Goal: Information Seeking & Learning: Learn about a topic

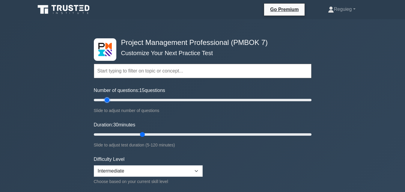
drag, startPoint x: 118, startPoint y: 100, endPoint x: 108, endPoint y: 100, distance: 9.6
type input "15"
click at [108, 100] on input "Number of questions: 15 questions" at bounding box center [203, 100] width 218 height 7
drag, startPoint x: 142, startPoint y: 135, endPoint x: 128, endPoint y: 135, distance: 13.5
type input "20"
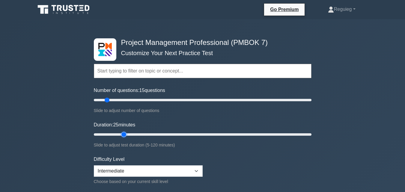
click at [128, 135] on input "Duration: 25 minutes" at bounding box center [203, 134] width 218 height 7
drag, startPoint x: 106, startPoint y: 101, endPoint x: 111, endPoint y: 101, distance: 5.7
type input "20"
click at [111, 101] on input "Number of questions: 20 questions" at bounding box center [203, 100] width 218 height 7
drag, startPoint x: 125, startPoint y: 133, endPoint x: 129, endPoint y: 134, distance: 3.6
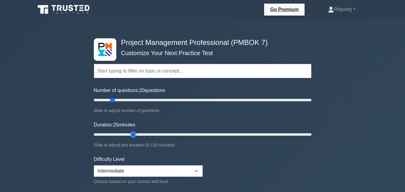
type input "25"
click at [129, 134] on input "Duration: 25 minutes" at bounding box center [203, 134] width 218 height 7
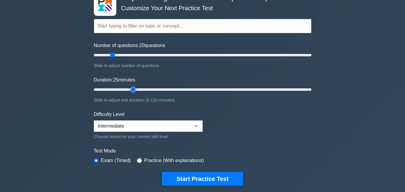
scroll to position [90, 0]
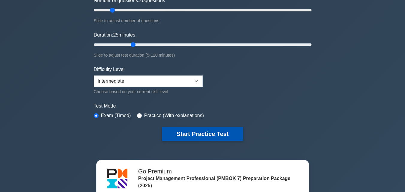
click at [213, 131] on button "Start Practice Test" at bounding box center [202, 134] width 81 height 14
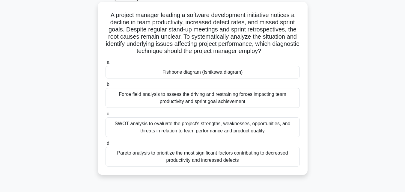
scroll to position [60, 0]
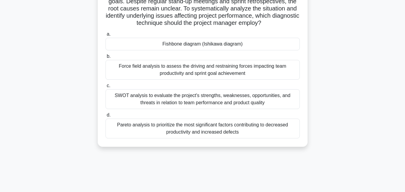
click at [204, 131] on div "Pareto analysis to prioritize the most significant factors contributing to decr…" at bounding box center [203, 129] width 194 height 20
click at [106, 117] on input "d. Pareto analysis to prioritize the most significant factors contributing to d…" at bounding box center [106, 115] width 0 height 4
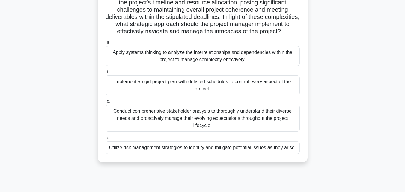
scroll to position [120, 0]
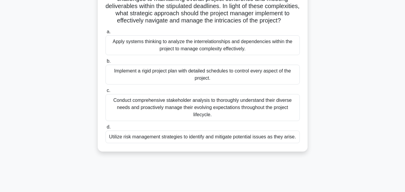
click at [149, 55] on div "Apply systems thinking to analyze the interrelationships and dependencies withi…" at bounding box center [203, 45] width 194 height 20
click at [106, 34] on input "a. Apply systems thinking to analyze the interrelationships and dependencies wi…" at bounding box center [106, 32] width 0 height 4
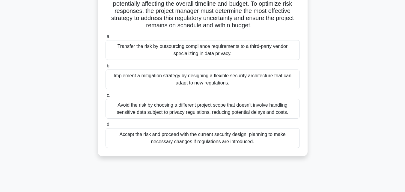
scroll to position [90, 0]
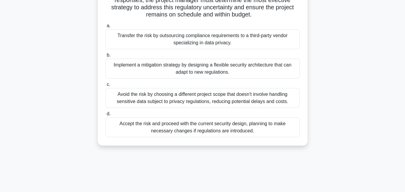
click at [167, 72] on div "Implement a mitigation strategy by designing a flexible security architecture t…" at bounding box center [203, 69] width 194 height 20
click at [106, 57] on input "b. Implement a mitigation strategy by designing a flexible security architectur…" at bounding box center [106, 55] width 0 height 4
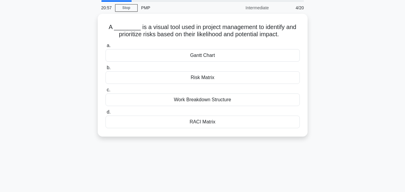
scroll to position [0, 0]
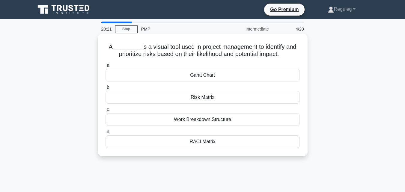
click at [203, 99] on div "Risk Matrix" at bounding box center [203, 97] width 194 height 13
click at [106, 90] on input "b. Risk Matrix" at bounding box center [106, 88] width 0 height 4
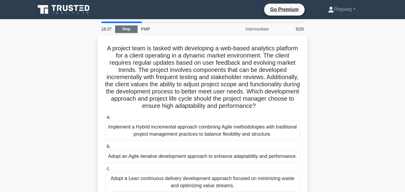
click at [123, 30] on link "Stop" at bounding box center [126, 30] width 23 height 8
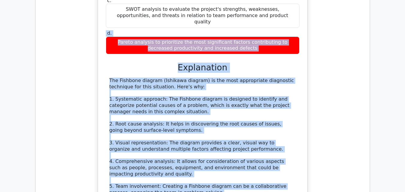
scroll to position [577, 0]
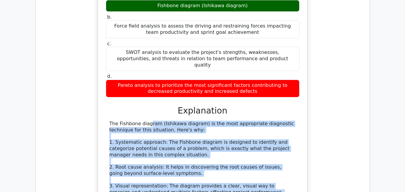
drag, startPoint x: 197, startPoint y: 108, endPoint x: 108, endPoint y: 77, distance: 94.1
copy div "The Fishbone diagram (Ishikawa diagram) is the most appropriate diagnostic tech…"
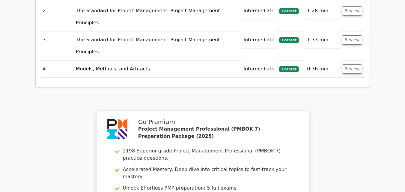
scroll to position [997, 0]
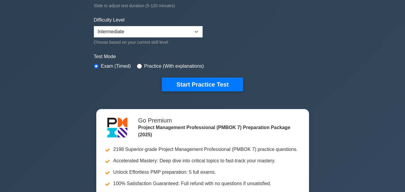
scroll to position [150, 0]
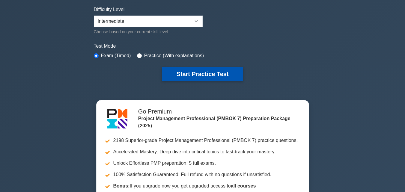
click at [190, 71] on button "Start Practice Test" at bounding box center [202, 74] width 81 height 14
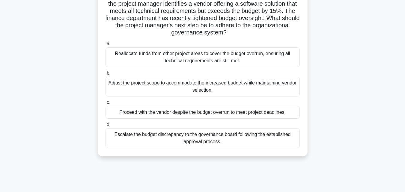
scroll to position [90, 0]
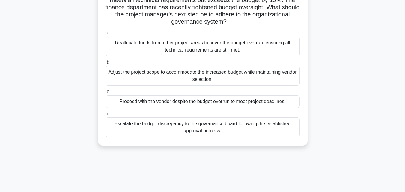
click at [134, 104] on div "Proceed with the vendor despite the budget overrun to meet project deadlines." at bounding box center [203, 101] width 194 height 13
click at [106, 94] on input "c. Proceed with the vendor despite the budget overrun to meet project deadlines." at bounding box center [106, 92] width 0 height 4
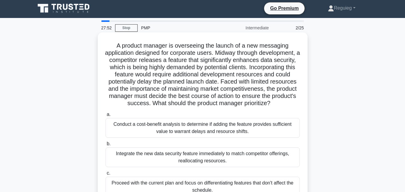
scroll to position [0, 0]
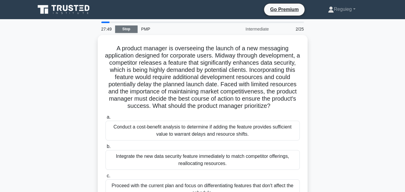
click at [125, 29] on link "Stop" at bounding box center [126, 30] width 23 height 8
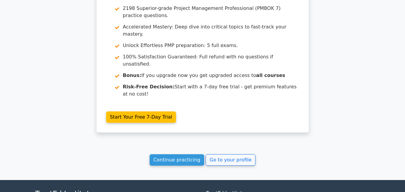
scroll to position [883, 0]
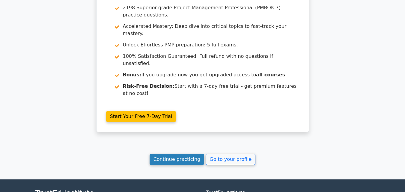
click at [178, 154] on link "Continue practicing" at bounding box center [177, 159] width 55 height 11
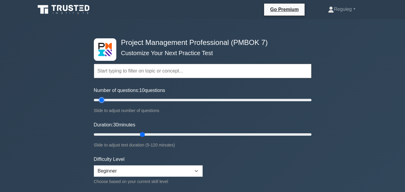
drag, startPoint x: 118, startPoint y: 101, endPoint x: 105, endPoint y: 104, distance: 13.5
type input "10"
click at [102, 103] on input "Number of questions: 10 questions" at bounding box center [203, 100] width 218 height 7
drag, startPoint x: 142, startPoint y: 135, endPoint x: 119, endPoint y: 141, distance: 23.7
type input "15"
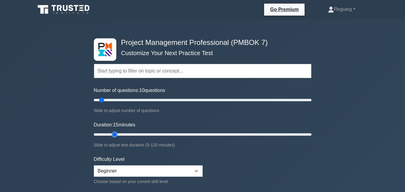
click at [116, 138] on input "Duration: 15 minutes" at bounding box center [203, 134] width 218 height 7
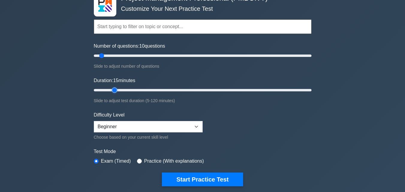
scroll to position [90, 0]
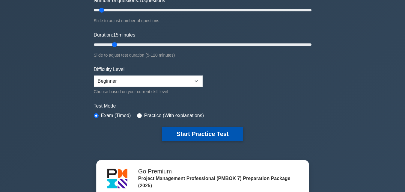
click at [181, 134] on button "Start Practice Test" at bounding box center [202, 134] width 81 height 14
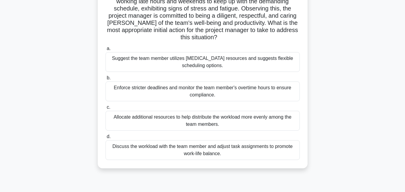
scroll to position [120, 0]
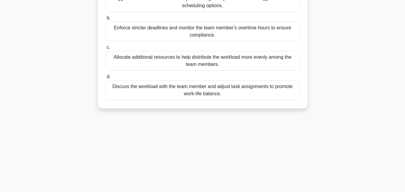
click at [147, 90] on div "Discuss the workload with the team member and adjust task assignments to promot…" at bounding box center [203, 90] width 194 height 20
click at [106, 79] on input "d. Discuss the workload with the team member and adjust task assignments to pro…" at bounding box center [106, 77] width 0 height 4
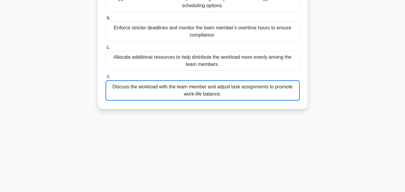
click at [147, 90] on div "Discuss the workload with the team member and adjust task assignments to promot…" at bounding box center [203, 90] width 194 height 20
click at [106, 79] on input "d. Discuss the workload with the team member and adjust task assignments to pro…" at bounding box center [106, 77] width 0 height 4
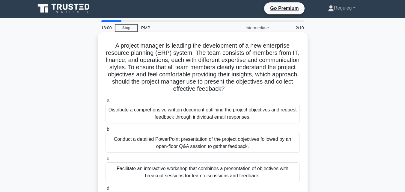
scroll to position [0, 0]
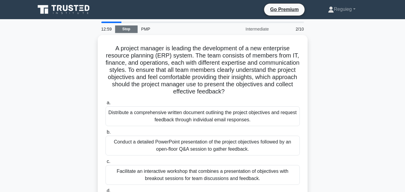
click at [129, 27] on link "Stop" at bounding box center [126, 30] width 23 height 8
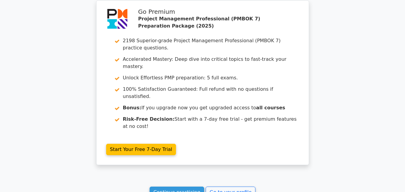
scroll to position [881, 0]
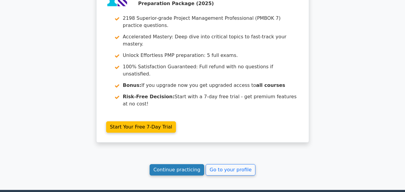
click at [171, 164] on link "Continue practicing" at bounding box center [177, 169] width 55 height 11
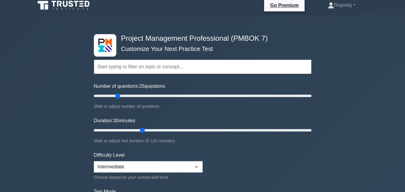
scroll to position [60, 0]
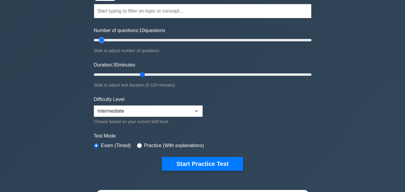
drag, startPoint x: 119, startPoint y: 39, endPoint x: 116, endPoint y: 56, distance: 17.4
type input "10"
click at [104, 43] on input "Number of questions: 10 questions" at bounding box center [203, 40] width 218 height 7
drag, startPoint x: 145, startPoint y: 73, endPoint x: 113, endPoint y: 76, distance: 32.2
type input "15"
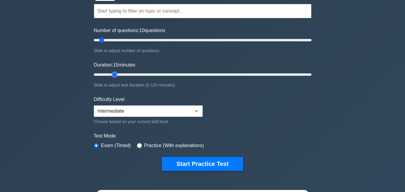
click at [113, 76] on input "Duration: 15 minutes" at bounding box center [203, 74] width 218 height 7
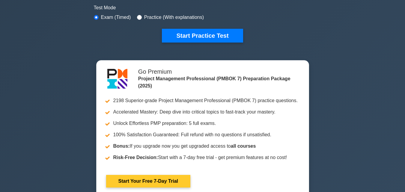
scroll to position [180, 0]
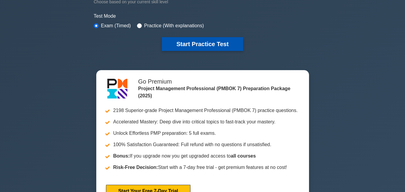
click at [194, 41] on button "Start Practice Test" at bounding box center [202, 44] width 81 height 14
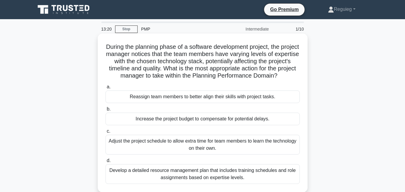
click at [195, 102] on div "Reassign team members to better align their skills with project tasks." at bounding box center [203, 97] width 194 height 13
click at [106, 89] on input "a. Reassign team members to better align their skills with project tasks." at bounding box center [106, 87] width 0 height 4
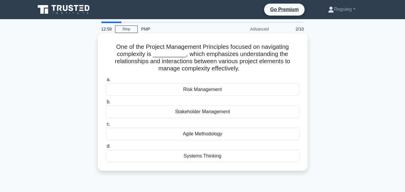
click at [212, 155] on div "Systems Thinking" at bounding box center [203, 156] width 194 height 13
click at [106, 149] on input "d. Systems Thinking" at bounding box center [106, 147] width 0 height 4
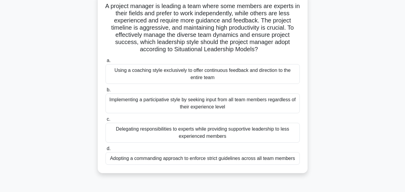
scroll to position [30, 0]
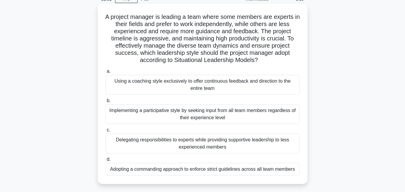
click at [161, 145] on div "Delegating responsibilities to experts while providing supportive leadership to…" at bounding box center [203, 144] width 194 height 20
click at [106, 132] on input "c. Delegating responsibilities to experts while providing supportive leadership…" at bounding box center [106, 130] width 0 height 4
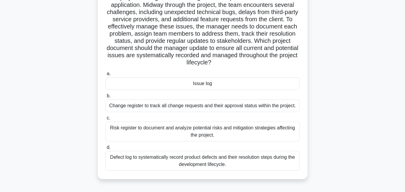
scroll to position [60, 0]
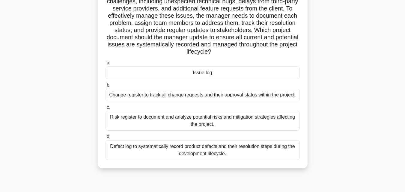
click at [216, 74] on div "Issue log" at bounding box center [203, 73] width 194 height 13
click at [106, 65] on input "a. Issue log" at bounding box center [106, 63] width 0 height 4
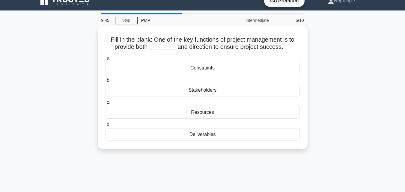
scroll to position [0, 0]
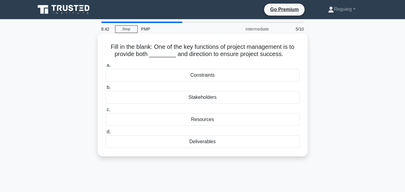
click at [202, 119] on div "Resources" at bounding box center [203, 119] width 194 height 13
click at [106, 112] on input "c. Resources" at bounding box center [106, 110] width 0 height 4
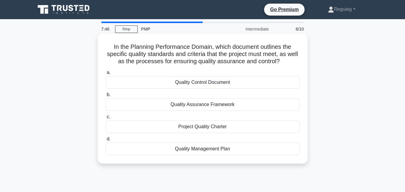
click at [221, 82] on div "Quality Control Document" at bounding box center [203, 82] width 194 height 13
click at [106, 75] on input "a. Quality Control Document" at bounding box center [106, 73] width 0 height 4
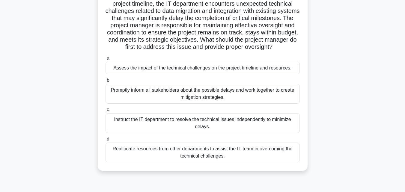
scroll to position [90, 0]
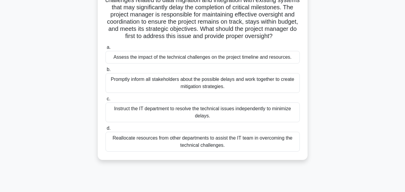
click at [176, 64] on div "Assess the impact of the technical challenges on the project timeline and resou…" at bounding box center [203, 57] width 194 height 13
click at [106, 50] on input "a. Assess the impact of the technical challenges on the project timeline and re…" at bounding box center [106, 48] width 0 height 4
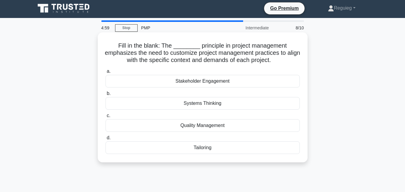
scroll to position [0, 0]
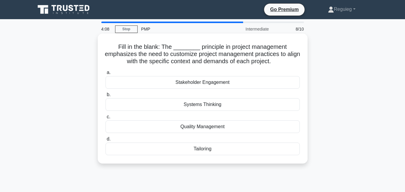
click at [203, 83] on div "Stakeholder Engagement" at bounding box center [203, 82] width 194 height 13
click at [106, 75] on input "a. Stakeholder Engagement" at bounding box center [106, 73] width 0 height 4
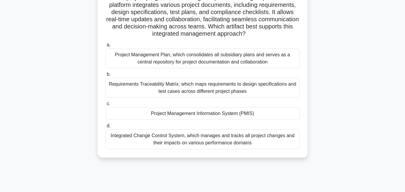
scroll to position [60, 0]
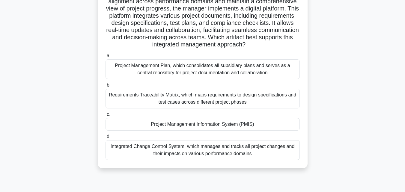
click at [179, 101] on div "Requirements Traceability Matrix, which maps requirements to design specificati…" at bounding box center [203, 99] width 194 height 20
click at [106, 87] on input "b. Requirements Traceability Matrix, which maps requirements to design specific…" at bounding box center [106, 85] width 0 height 4
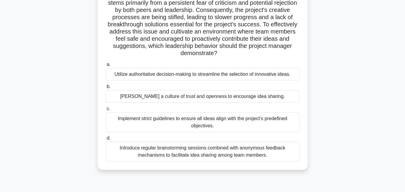
scroll to position [90, 0]
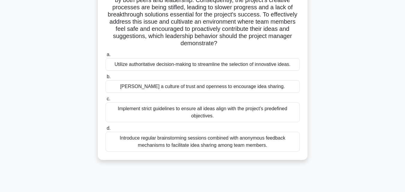
click at [176, 86] on div "[PERSON_NAME] a culture of trust and openness to encourage idea sharing." at bounding box center [203, 86] width 194 height 13
click at [106, 79] on input "b. Foster a culture of trust and openness to encourage idea sharing." at bounding box center [106, 77] width 0 height 4
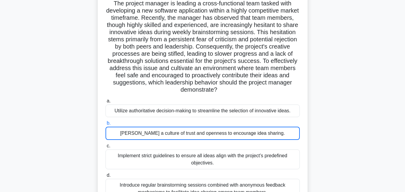
scroll to position [30, 0]
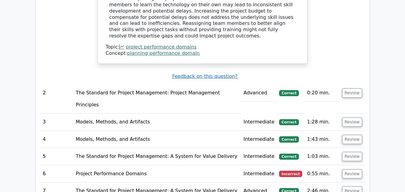
scroll to position [720, 0]
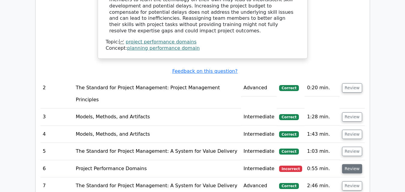
click at [350, 164] on button "Review" at bounding box center [352, 168] width 20 height 9
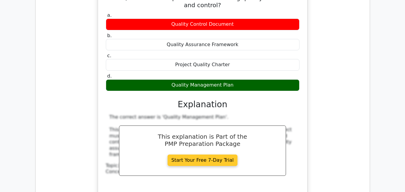
scroll to position [1020, 0]
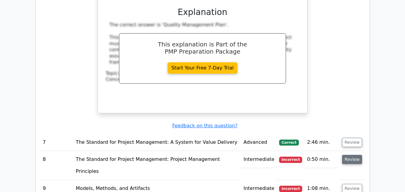
click at [348, 155] on button "Review" at bounding box center [352, 159] width 20 height 9
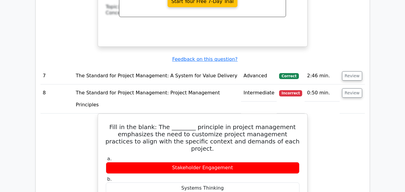
scroll to position [1110, 0]
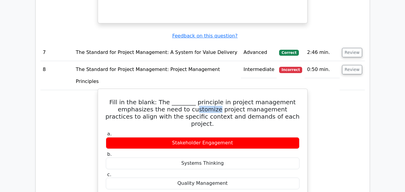
drag, startPoint x: 203, startPoint y: 32, endPoint x: 181, endPoint y: 30, distance: 22.4
click at [181, 99] on h5 "Fill in the blank: The ________ principle in project management emphasizes the …" at bounding box center [202, 113] width 195 height 29
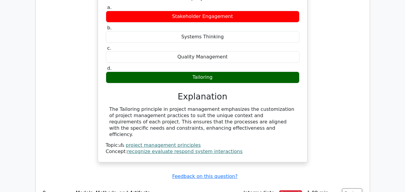
scroll to position [1201, 0]
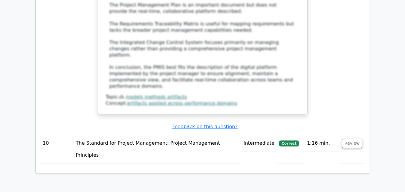
scroll to position [1801, 0]
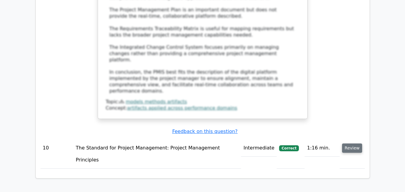
click at [349, 144] on button "Review" at bounding box center [352, 148] width 20 height 9
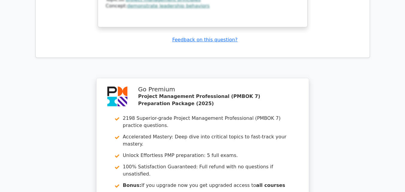
scroll to position [2251, 0]
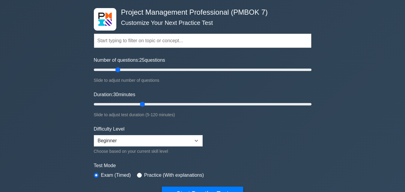
scroll to position [30, 0]
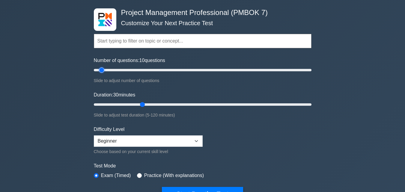
drag, startPoint x: 118, startPoint y: 69, endPoint x: 104, endPoint y: 74, distance: 14.0
type input "10"
click at [103, 73] on input "Number of questions: 10 questions" at bounding box center [203, 70] width 218 height 7
drag, startPoint x: 141, startPoint y: 102, endPoint x: 113, endPoint y: 107, distance: 28.3
type input "10"
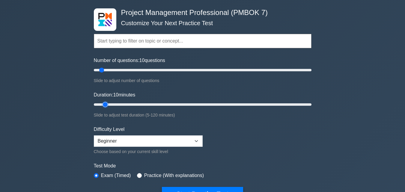
click at [108, 108] on input "Duration: 10 minutes" at bounding box center [203, 104] width 218 height 7
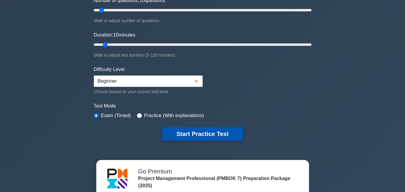
click at [184, 131] on button "Start Practice Test" at bounding box center [202, 134] width 81 height 14
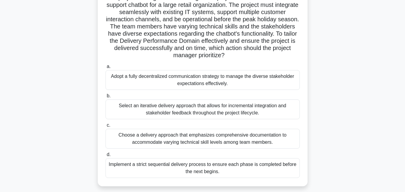
scroll to position [60, 0]
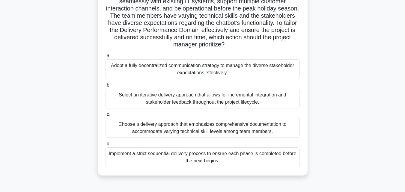
click at [151, 104] on div "Select an iterative delivery approach that allows for incremental integration a…" at bounding box center [203, 99] width 194 height 20
click at [106, 87] on input "b. Select an iterative delivery approach that allows for incremental integratio…" at bounding box center [106, 85] width 0 height 4
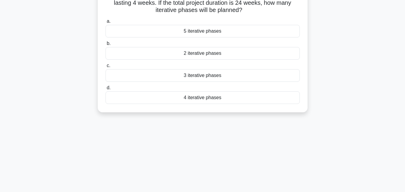
scroll to position [0, 0]
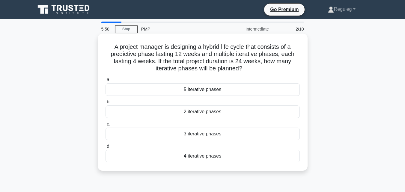
click at [187, 134] on div "3 iterative phases" at bounding box center [203, 134] width 194 height 13
click at [106, 126] on input "c. 3 iterative phases" at bounding box center [106, 124] width 0 height 4
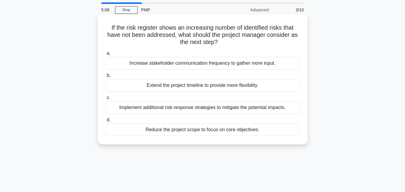
scroll to position [30, 0]
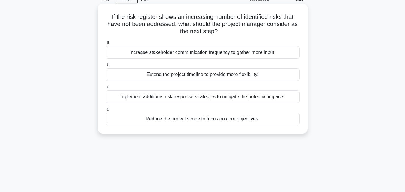
click at [192, 101] on div "Implement additional risk response strategies to mitigate the potential impacts." at bounding box center [203, 97] width 194 height 13
click at [106, 89] on input "c. Implement additional risk response strategies to mitigate the potential impa…" at bounding box center [106, 87] width 0 height 4
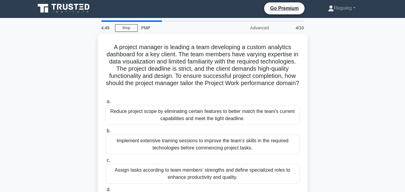
scroll to position [0, 0]
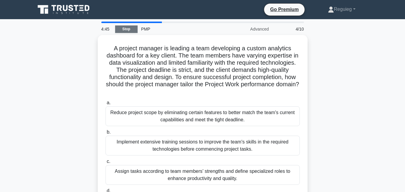
click at [122, 30] on link "Stop" at bounding box center [126, 30] width 23 height 8
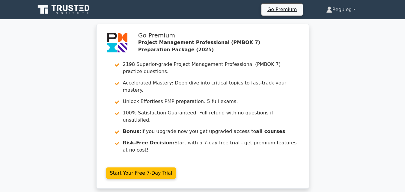
click at [341, 11] on link "Reguieg" at bounding box center [341, 10] width 58 height 12
click at [355, 8] on link "Reguieg" at bounding box center [341, 10] width 58 height 12
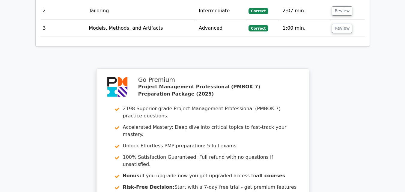
scroll to position [923, 0]
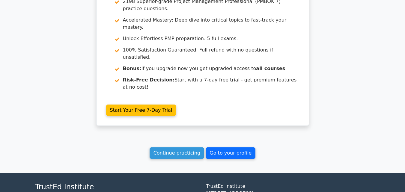
click at [218, 148] on link "Go to your profile" at bounding box center [231, 153] width 50 height 11
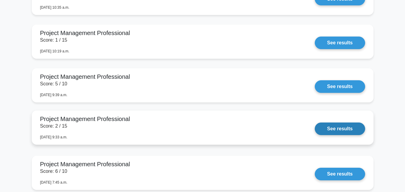
scroll to position [1201, 0]
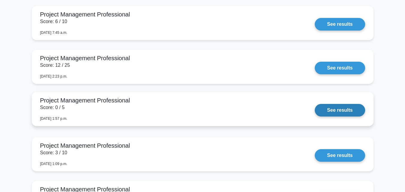
click at [325, 113] on link "See results" at bounding box center [340, 110] width 50 height 13
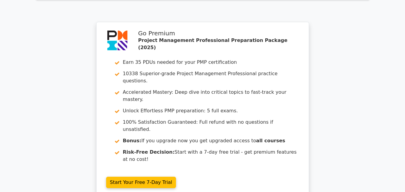
scroll to position [917, 0]
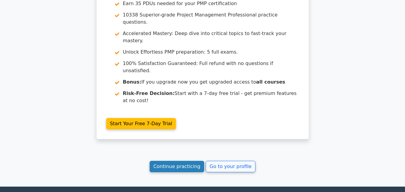
click at [167, 161] on link "Continue practicing" at bounding box center [177, 166] width 55 height 11
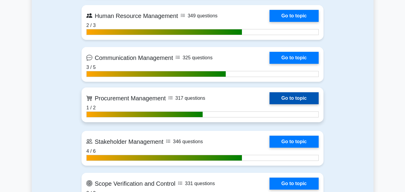
scroll to position [720, 0]
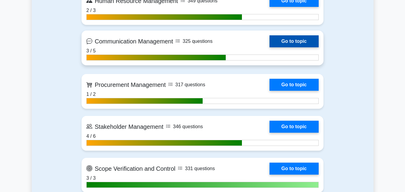
click at [270, 41] on link "Go to topic" at bounding box center [294, 41] width 49 height 12
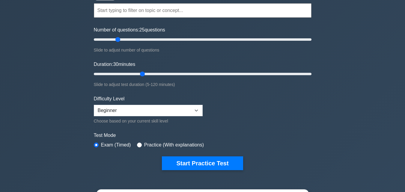
scroll to position [90, 0]
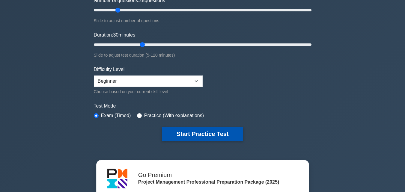
click at [183, 129] on button "Start Practice Test" at bounding box center [202, 134] width 81 height 14
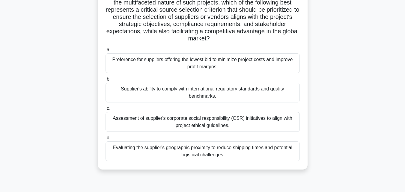
scroll to position [120, 0]
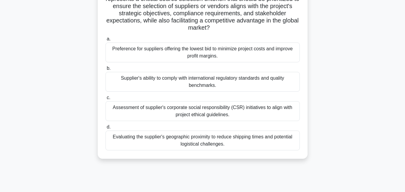
drag, startPoint x: 140, startPoint y: 108, endPoint x: 113, endPoint y: 109, distance: 27.0
click at [113, 109] on div "Assessment of supplier's corporate social responsibility (CSR) initiatives to a…" at bounding box center [203, 111] width 194 height 20
copy div "Assessment"
click at [193, 114] on div "Assessment of supplier's corporate social responsibility (CSR) initiatives to a…" at bounding box center [203, 111] width 194 height 20
click at [106, 100] on input "c. Assessment of supplier's corporate social responsibility (CSR) initiatives t…" at bounding box center [106, 98] width 0 height 4
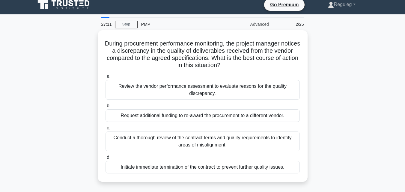
scroll to position [0, 0]
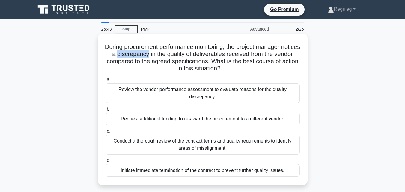
drag, startPoint x: 167, startPoint y: 55, endPoint x: 137, endPoint y: 57, distance: 30.7
click at [137, 57] on h5 "During procurement performance monitoring, the project manager notices a discre…" at bounding box center [203, 57] width 196 height 29
copy h5 "discrepancy"
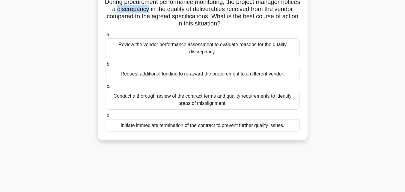
scroll to position [30, 0]
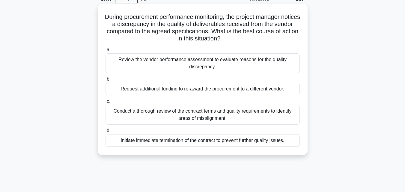
click at [172, 114] on div "Conduct a thorough review of the contract terms and quality requirements to ide…" at bounding box center [203, 115] width 194 height 20
click at [106, 104] on input "c. Conduct a thorough review of the contract terms and quality requirements to …" at bounding box center [106, 102] width 0 height 4
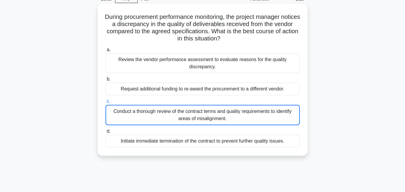
click at [172, 114] on div "Conduct a thorough review of the contract terms and quality requirements to ide…" at bounding box center [203, 115] width 194 height 20
click at [106, 104] on input "c. Conduct a thorough review of the contract terms and quality requirements to …" at bounding box center [106, 102] width 0 height 4
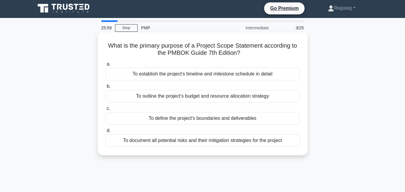
scroll to position [0, 0]
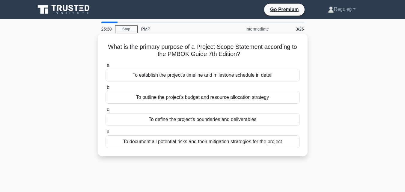
drag, startPoint x: 222, startPoint y: 120, endPoint x: 198, endPoint y: 122, distance: 24.4
click at [198, 122] on div "To define the project's boundaries and deliverables" at bounding box center [203, 119] width 194 height 13
copy div "boundaries"
click at [237, 121] on div "To define the project's boundaries and deliverables" at bounding box center [203, 119] width 194 height 13
click at [106, 112] on input "c. To define the project's boundaries and deliverables" at bounding box center [106, 110] width 0 height 4
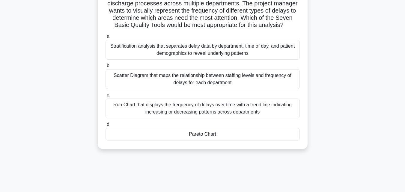
scroll to position [60, 0]
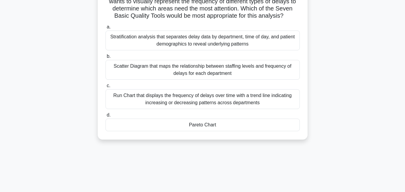
click at [188, 47] on div "Stratification analysis that separates delay data by department, time of day, a…" at bounding box center [203, 41] width 194 height 20
click at [106, 29] on input "a. Stratification analysis that separates delay data by department, time of day…" at bounding box center [106, 27] width 0 height 4
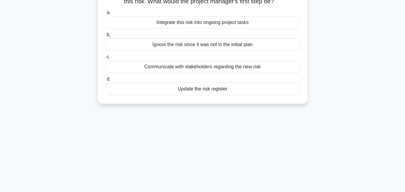
click at [178, 72] on div "Communicate with stakeholders regarding the new risk" at bounding box center [203, 67] width 194 height 13
click at [106, 59] on input "c. Communicate with stakeholders regarding the new risk" at bounding box center [106, 57] width 0 height 4
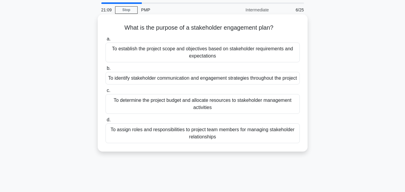
scroll to position [30, 0]
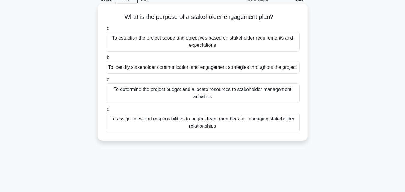
click at [231, 74] on div "To identify stakeholder communication and engagement strategies throughout the …" at bounding box center [203, 67] width 194 height 13
click at [106, 60] on input "b. To identify stakeholder communication and engagement strategies throughout t…" at bounding box center [106, 58] width 0 height 4
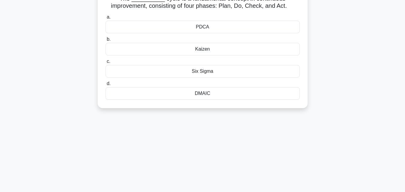
scroll to position [0, 0]
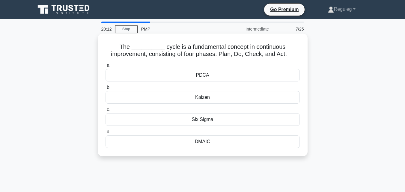
click at [183, 122] on div "Six Sigma" at bounding box center [203, 119] width 194 height 13
click at [106, 112] on input "c. Six Sigma" at bounding box center [106, 110] width 0 height 4
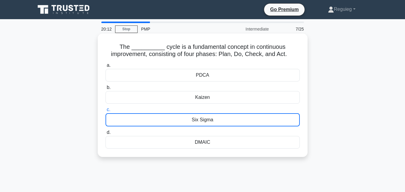
click at [182, 122] on div "Six Sigma" at bounding box center [203, 119] width 194 height 13
click at [106, 112] on input "c. Six Sigma" at bounding box center [106, 110] width 0 height 4
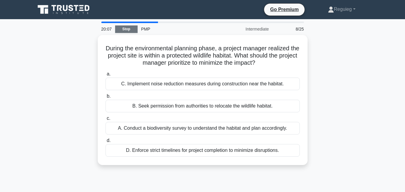
click at [121, 27] on link "Stop" at bounding box center [126, 30] width 23 height 8
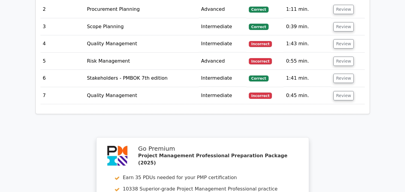
scroll to position [960, 0]
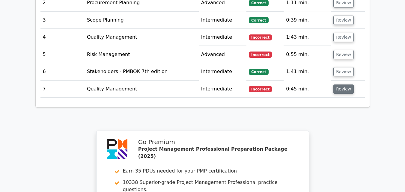
click at [338, 85] on button "Review" at bounding box center [344, 89] width 20 height 9
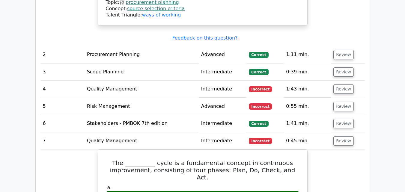
scroll to position [900, 0]
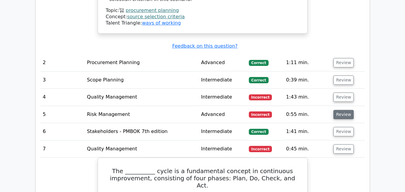
click at [338, 110] on button "Review" at bounding box center [344, 114] width 20 height 9
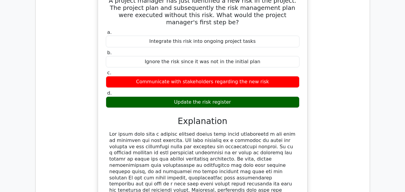
scroll to position [1050, 0]
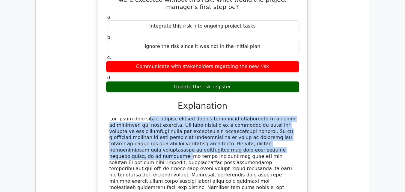
drag, startPoint x: 137, startPoint y: 110, endPoint x: 105, endPoint y: 76, distance: 46.9
click at [105, 76] on div "A project manager has just identified a new risk in the project. The project pl…" at bounding box center [203, 106] width 205 height 264
copy div "The first step that a project manager should take after identifying a new risk …"
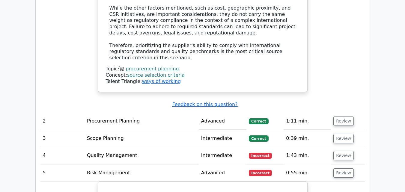
scroll to position [840, 0]
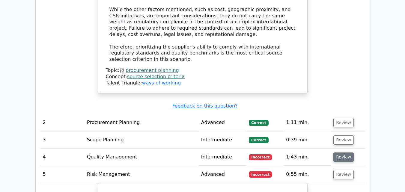
click at [341, 153] on button "Review" at bounding box center [344, 157] width 20 height 9
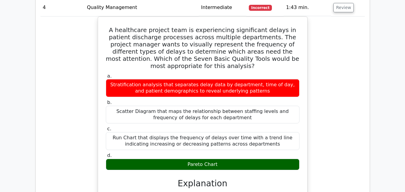
scroll to position [990, 0]
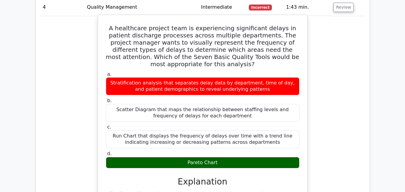
drag, startPoint x: 221, startPoint y: 110, endPoint x: 188, endPoint y: 113, distance: 33.1
click at [188, 157] on div "Pareto Chart" at bounding box center [203, 163] width 194 height 12
copy div "Pareto Chart"
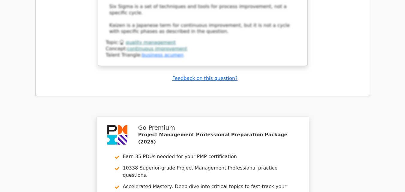
scroll to position [2057, 0]
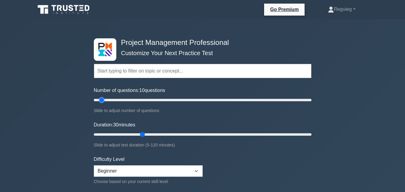
drag, startPoint x: 119, startPoint y: 103, endPoint x: 101, endPoint y: 104, distance: 18.0
type input "10"
click at [101, 104] on input "Number of questions: 10 questions" at bounding box center [203, 100] width 218 height 7
drag, startPoint x: 140, startPoint y: 133, endPoint x: 125, endPoint y: 128, distance: 15.6
type input "15"
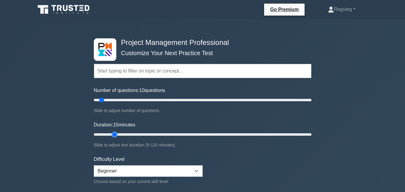
click at [116, 135] on input "Duration: 15 minutes" at bounding box center [203, 134] width 218 height 7
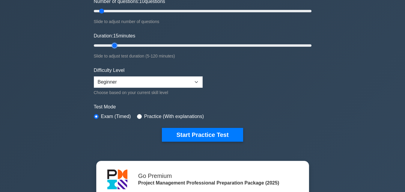
scroll to position [90, 0]
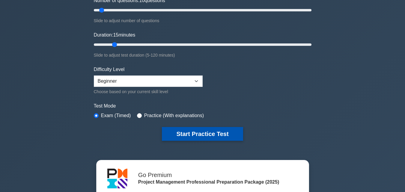
click at [176, 134] on button "Start Practice Test" at bounding box center [202, 134] width 81 height 14
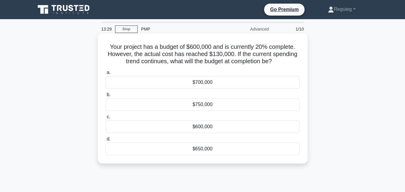
click at [237, 85] on div "$700,000" at bounding box center [203, 82] width 194 height 13
click at [106, 75] on input "a. $700,000" at bounding box center [106, 73] width 0 height 4
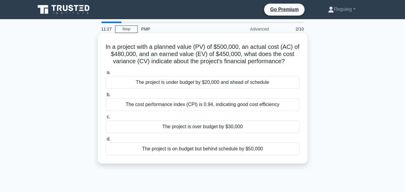
click at [221, 128] on div "The project is over budget by $30,000" at bounding box center [203, 127] width 194 height 13
click at [106, 119] on input "c. The project is over budget by $30,000" at bounding box center [106, 117] width 0 height 4
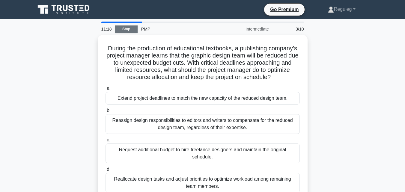
click at [132, 26] on link "Stop" at bounding box center [126, 30] width 23 height 8
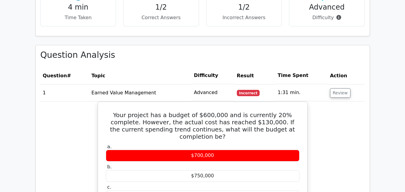
scroll to position [407, 0]
